Goal: Transaction & Acquisition: Purchase product/service

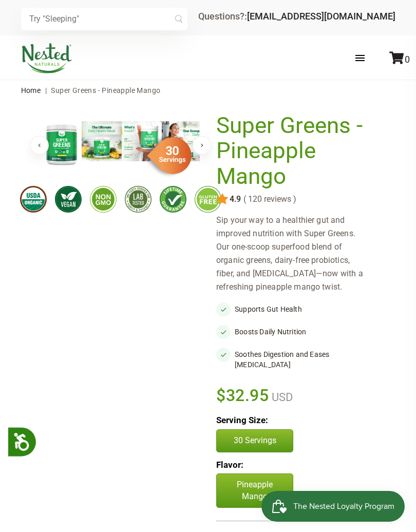
click at [400, 15] on div "× Recommended Products Previous 150 4.9 ( 150 reviews ) LUNA Gentle Sleep Suppl…" at bounding box center [208, 17] width 416 height 35
click at [403, 8] on div "× Recommended Products Previous 150 4.9 ( 150 reviews ) LUNA Gentle Sleep Suppl…" at bounding box center [208, 17] width 416 height 35
